Goal: Check status

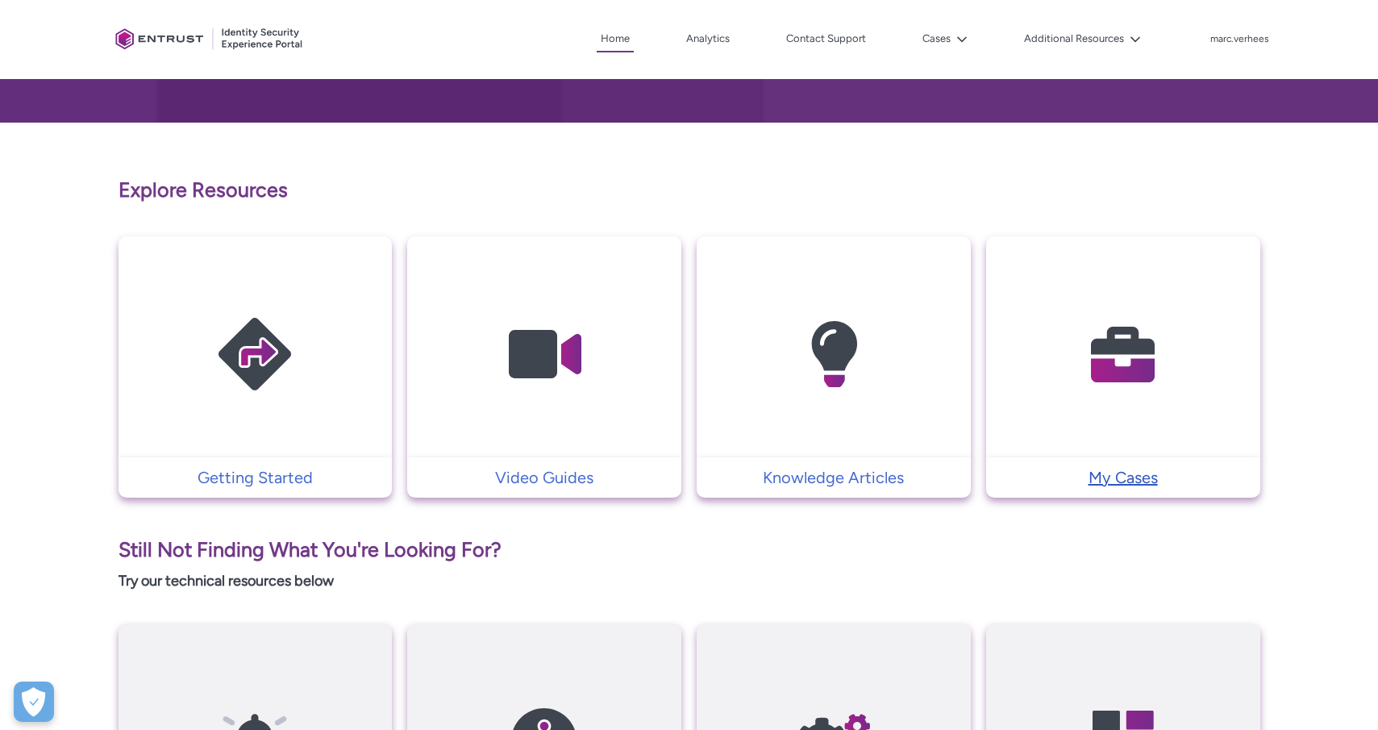
click at [1123, 476] on p "My Cases" at bounding box center [1123, 477] width 258 height 24
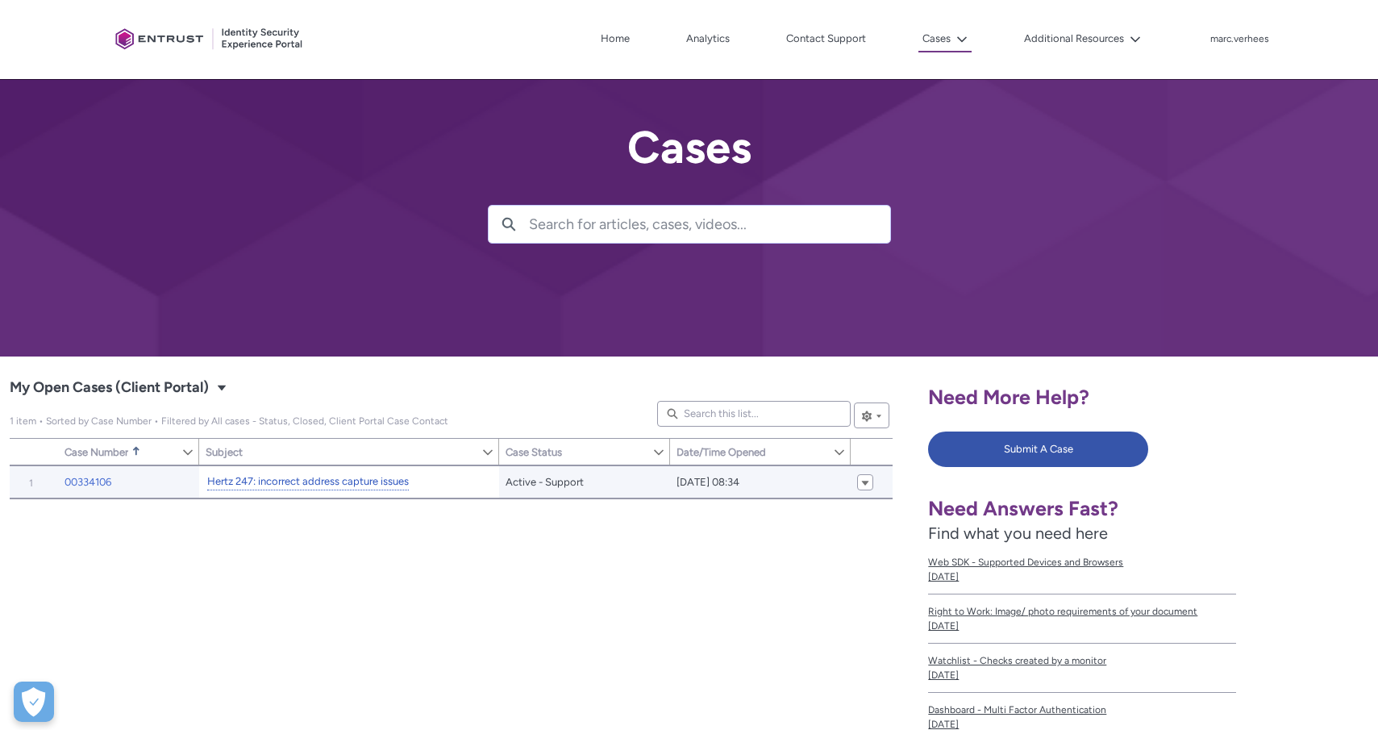
click at [377, 485] on link "Hertz 247: incorrect address capture issues" at bounding box center [308, 481] width 202 height 17
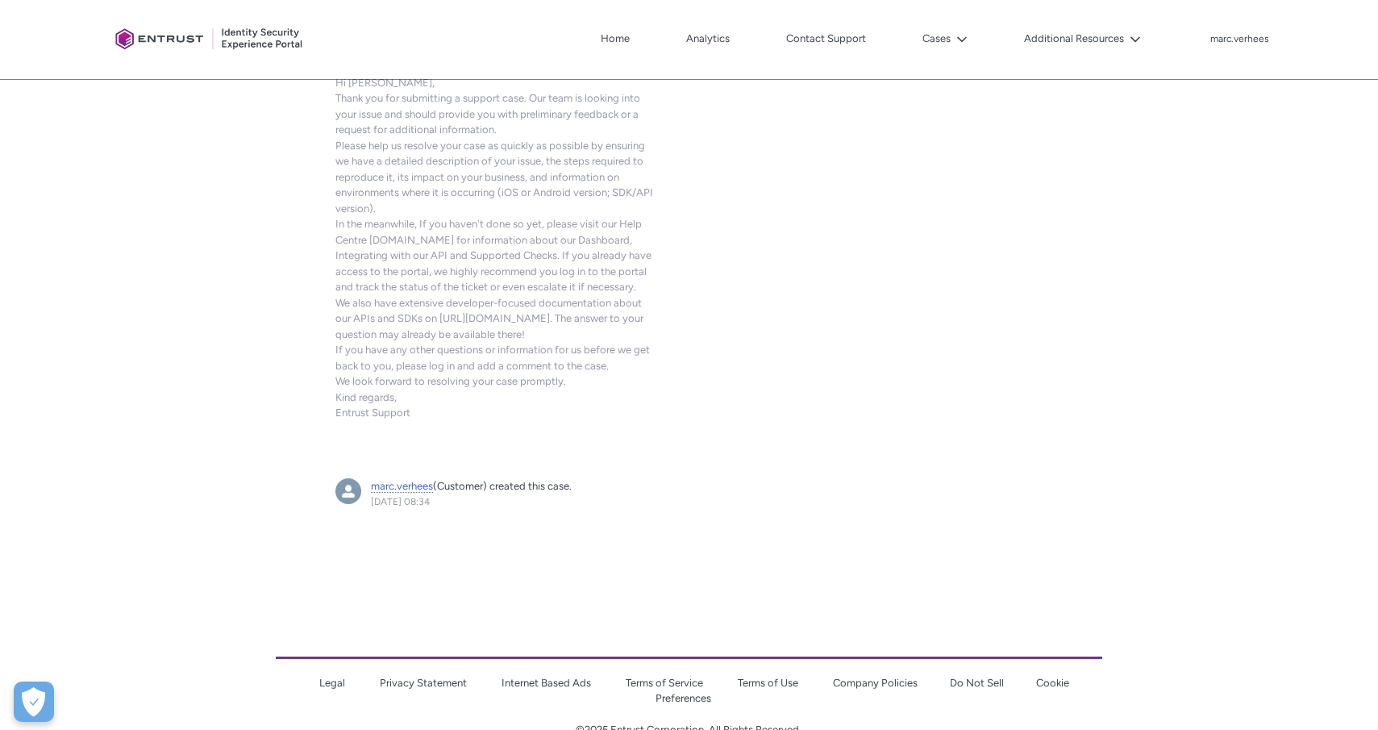
scroll to position [1657, 0]
